Goal: Task Accomplishment & Management: Manage account settings

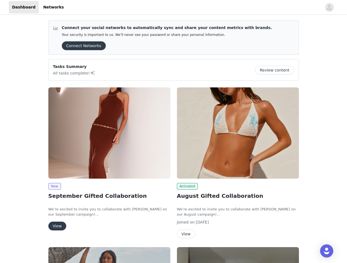
click at [173, 132] on div "Activated August Gifted Collaboration We’re excited to invite you to collaborat…" at bounding box center [237, 164] width 128 height 160
click at [173, 7] on div at bounding box center [194, 7] width 254 height 12
click at [329, 7] on icon "avatar" at bounding box center [328, 7] width 5 height 9
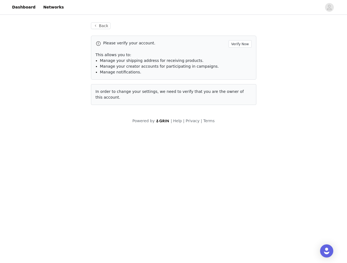
click at [276, 70] on div "Back Please verify your account. Verify Now This allows you to: Manage your shi…" at bounding box center [173, 73] width 347 height 115
